Goal: Ask a question

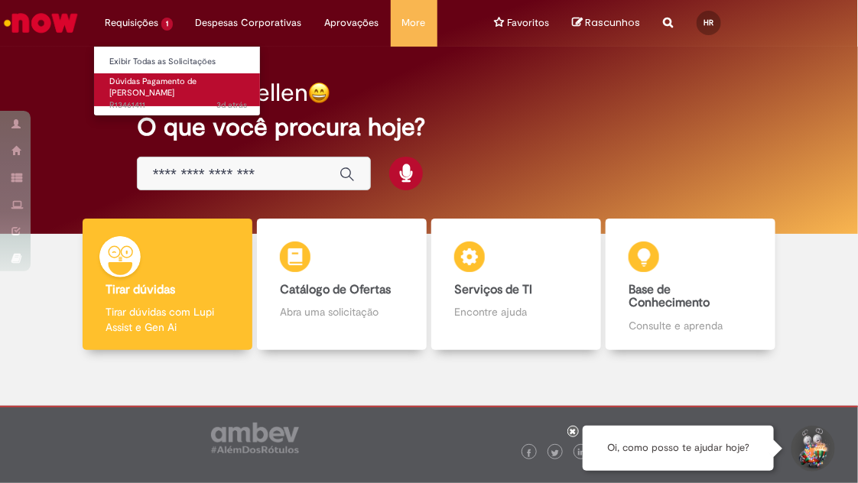
click at [173, 86] on span "Dúvidas Pagamento de [PERSON_NAME]" at bounding box center [152, 88] width 87 height 24
